Goal: Task Accomplishment & Management: Use online tool/utility

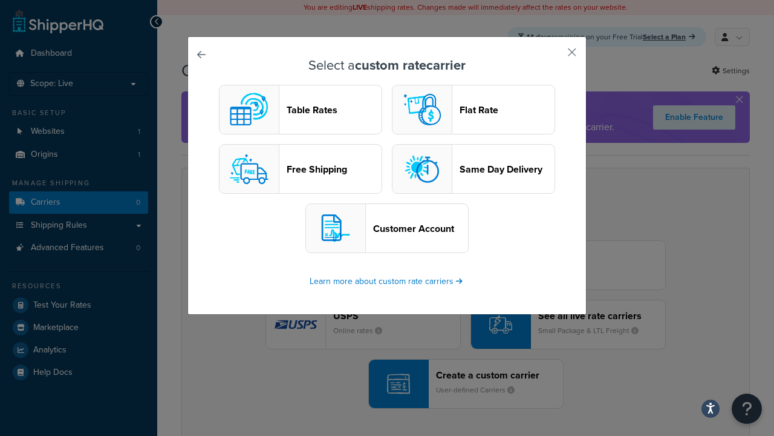
click at [301, 110] on header "Table Rates" at bounding box center [334, 109] width 95 height 11
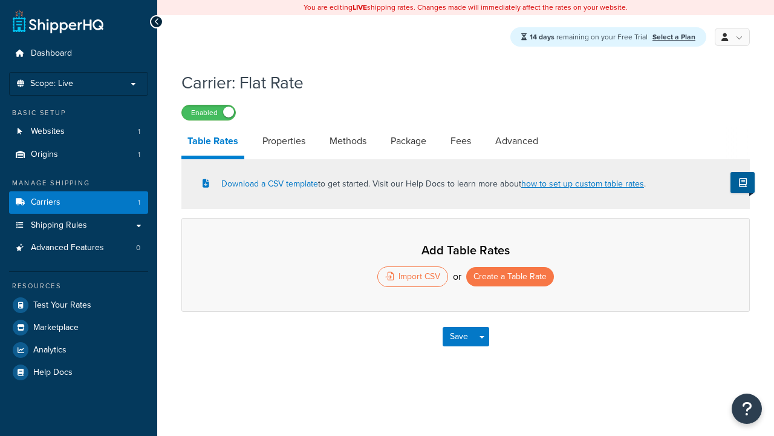
click at [511, 278] on button "Create a Table Rate" at bounding box center [510, 276] width 88 height 19
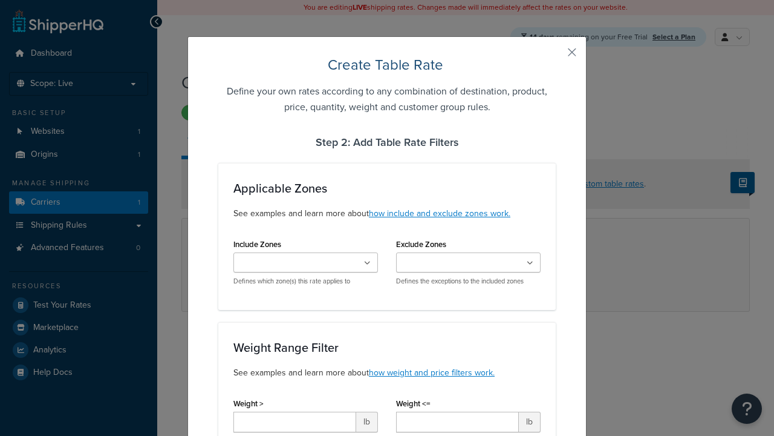
select select "25"
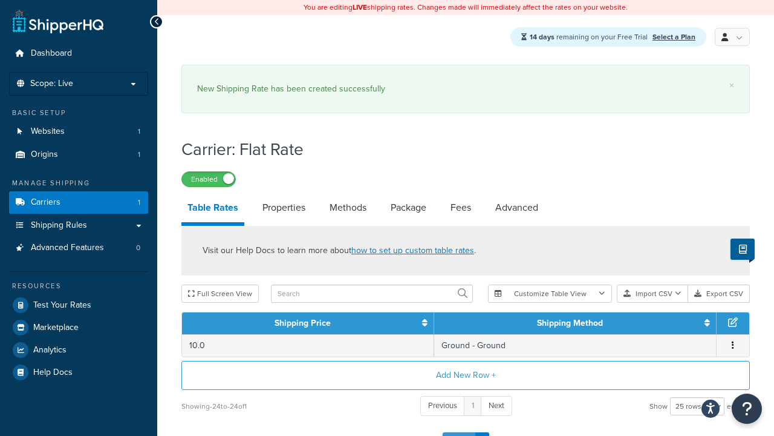
click at [458, 432] on button "Save" at bounding box center [459, 441] width 33 height 19
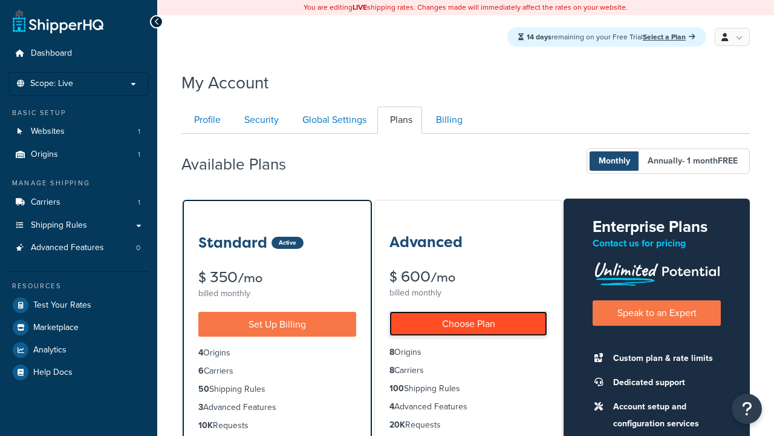
click at [468, 324] on link "Choose Plan" at bounding box center [469, 323] width 158 height 25
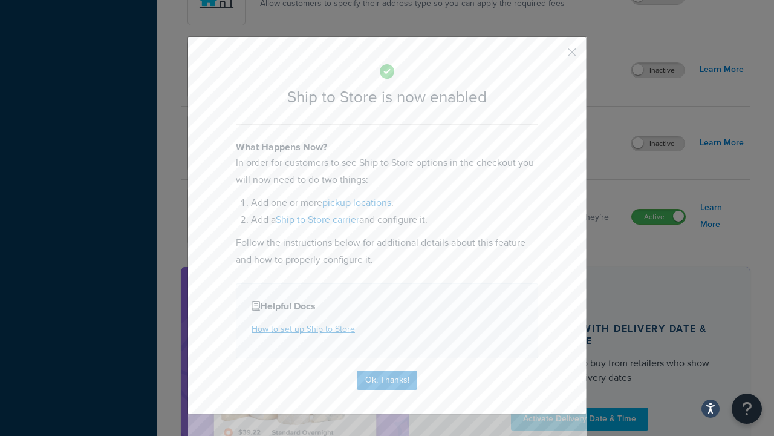
click at [387, 379] on button "Ok, Thanks!" at bounding box center [387, 379] width 60 height 19
click at [722, 217] on link "Learn More" at bounding box center [722, 216] width 44 height 34
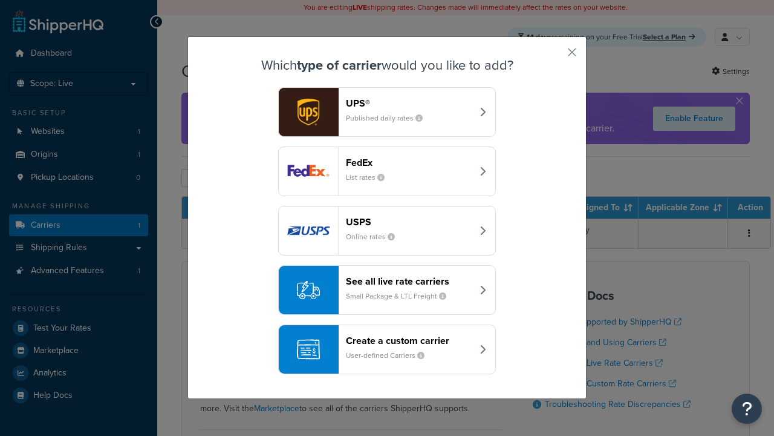
click at [387, 350] on div "Create a custom carrier User-defined Carriers" at bounding box center [409, 348] width 126 height 29
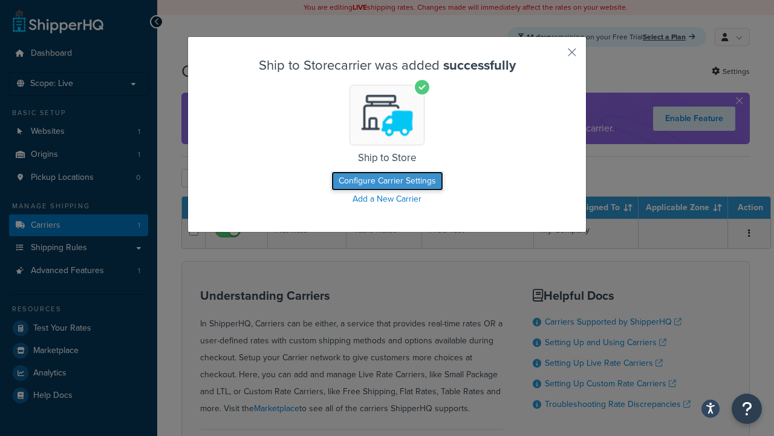
click at [387, 181] on button "Configure Carrier Settings" at bounding box center [387, 180] width 112 height 19
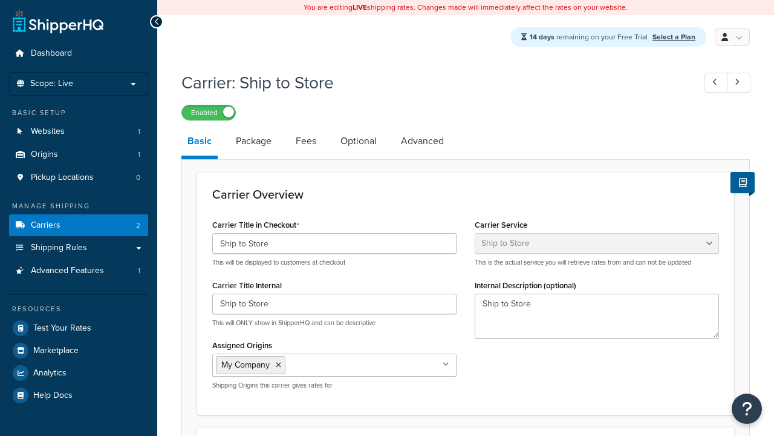
select select "shipToStore"
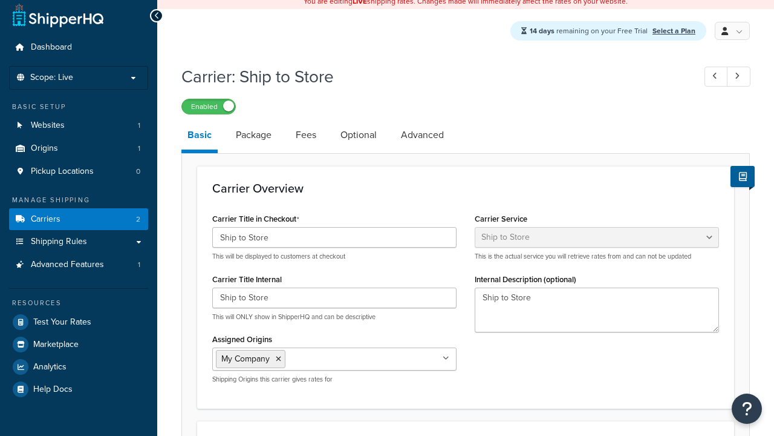
select select "181806"
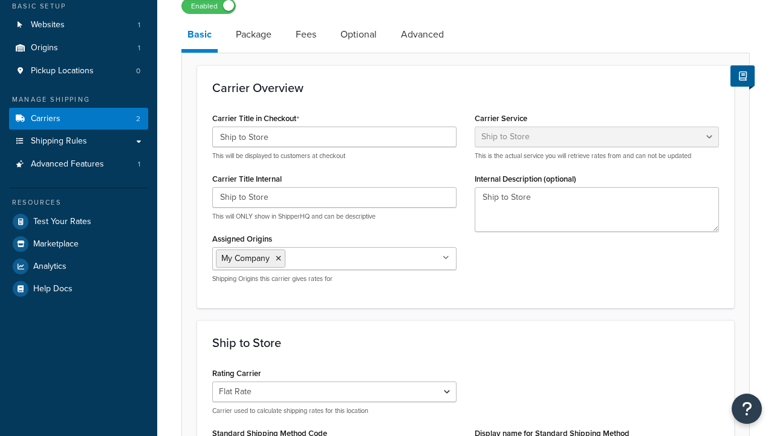
select select "181806"
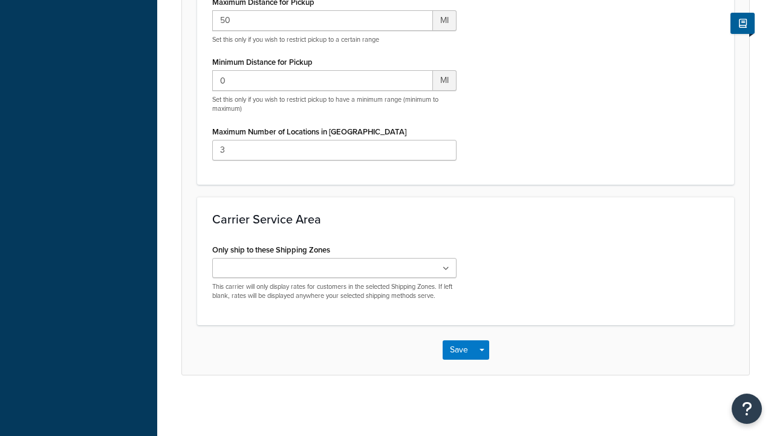
scroll to position [0, 0]
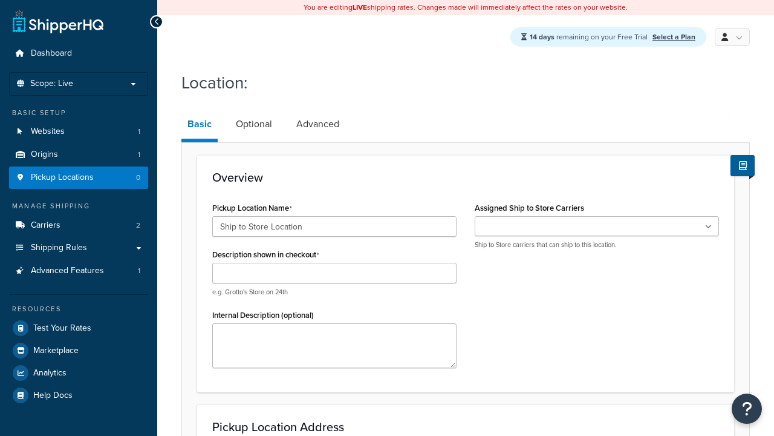
type input "Ship to Store Location"
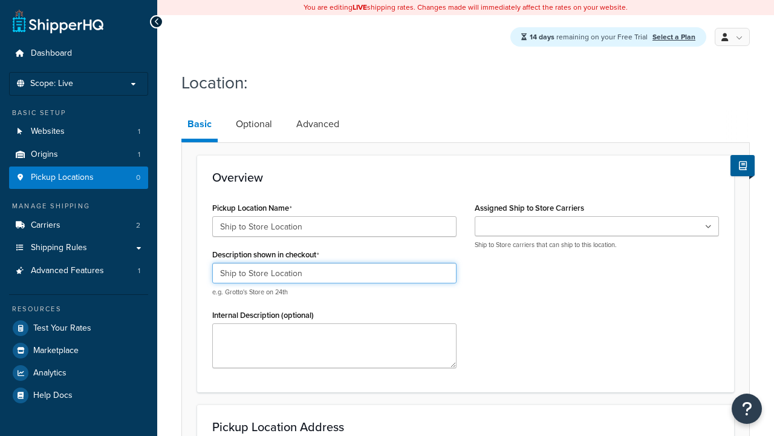
type input "Ship to Store Location"
click at [597, 227] on ul at bounding box center [597, 226] width 244 height 20
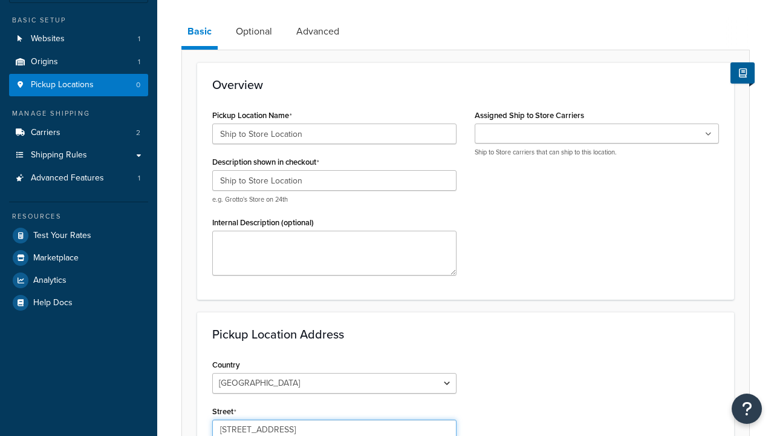
type input "[STREET_ADDRESS]"
type input "Apt 103"
type input "[GEOGRAPHIC_DATA]"
select select "13"
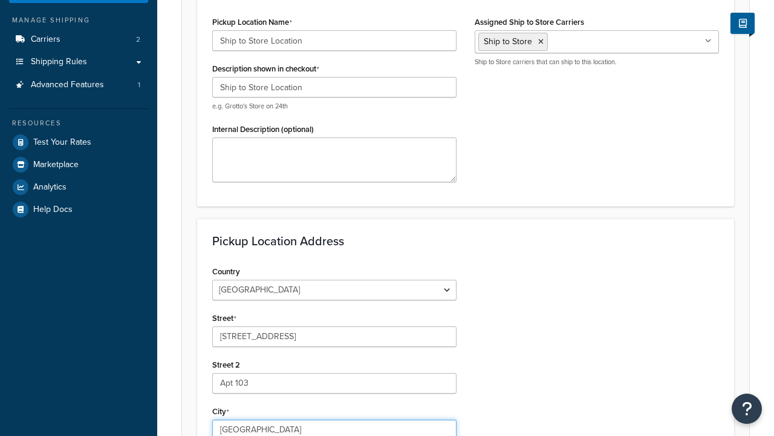
type input "[GEOGRAPHIC_DATA]"
type input "60173"
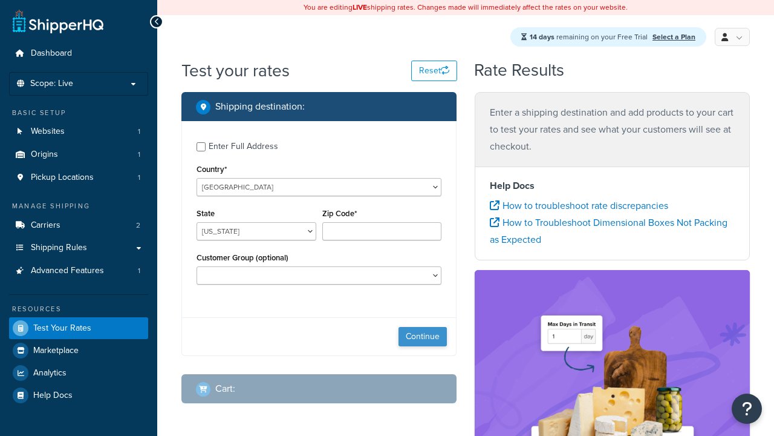
click at [423, 338] on button "Continue" at bounding box center [423, 336] width 48 height 19
select select "IL"
type input "60173"
click at [423, 338] on button "Continue" at bounding box center [423, 336] width 48 height 19
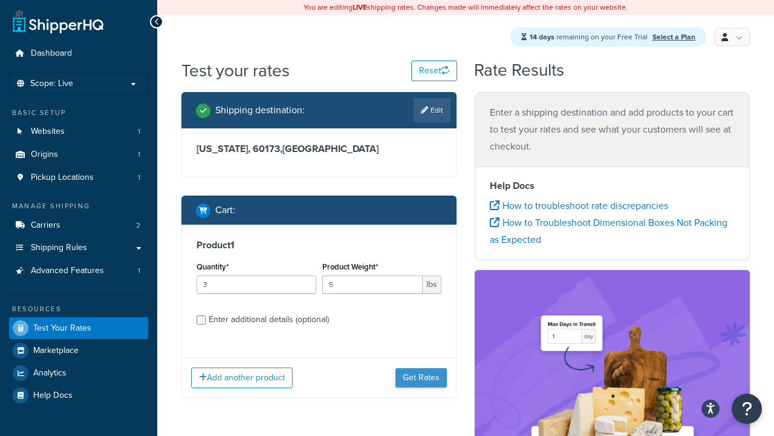
type input "5"
click at [422, 368] on button "Get Rates" at bounding box center [421, 377] width 51 height 19
